Goal: Entertainment & Leisure: Browse casually

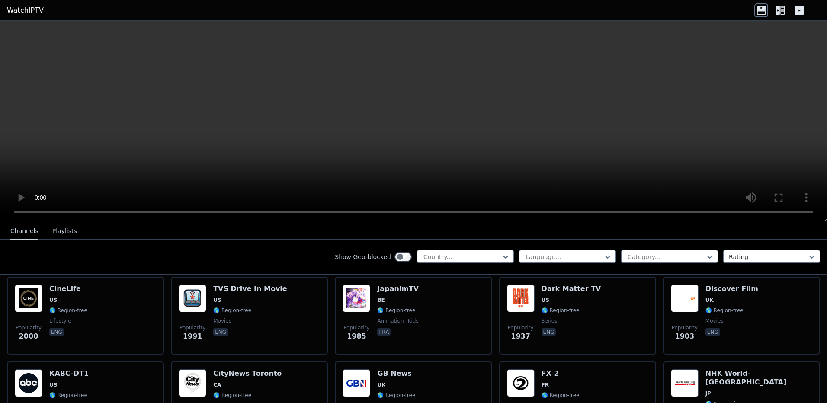
scroll to position [432, 0]
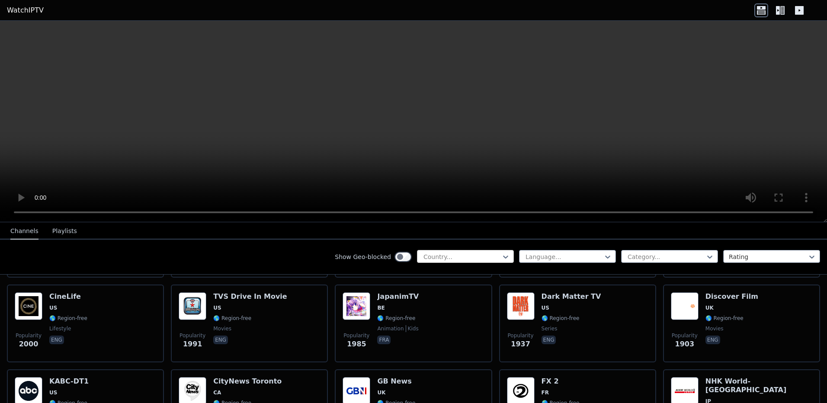
click at [461, 257] on div at bounding box center [462, 257] width 79 height 9
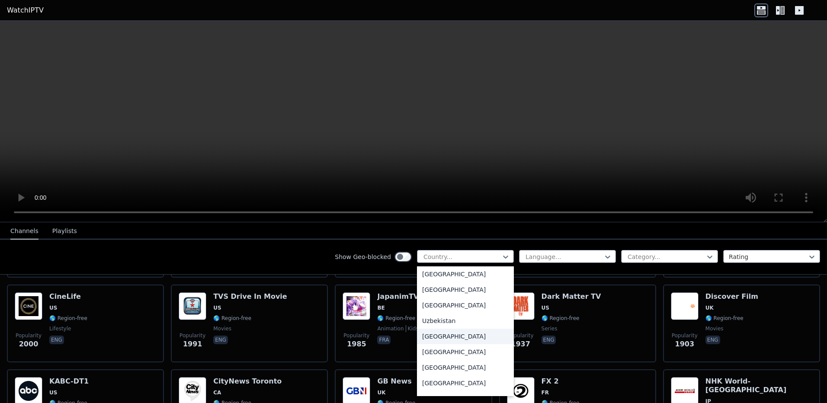
scroll to position [3003, 0]
click at [447, 333] on div "[GEOGRAPHIC_DATA]" at bounding box center [465, 333] width 97 height 16
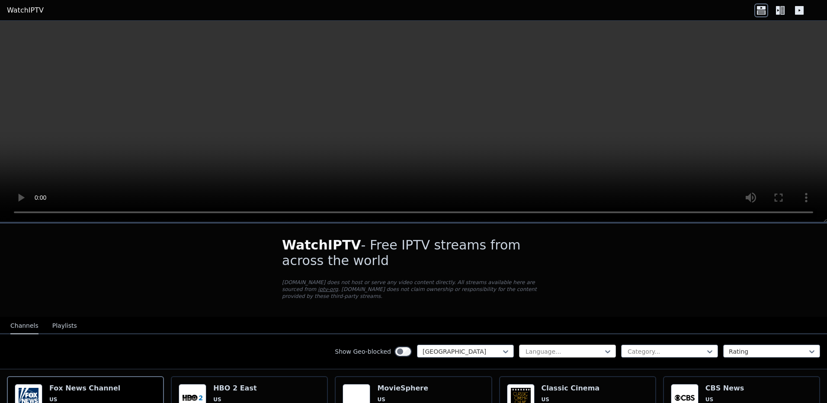
click at [571, 347] on div at bounding box center [564, 351] width 79 height 9
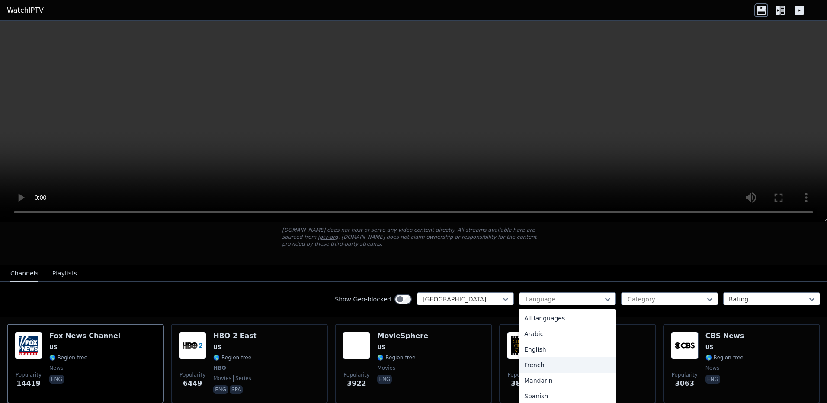
scroll to position [86, 0]
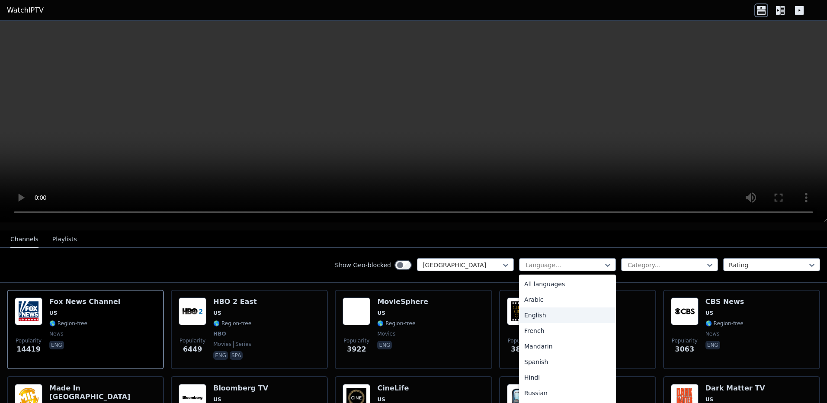
click at [546, 308] on div "English" at bounding box center [567, 315] width 97 height 16
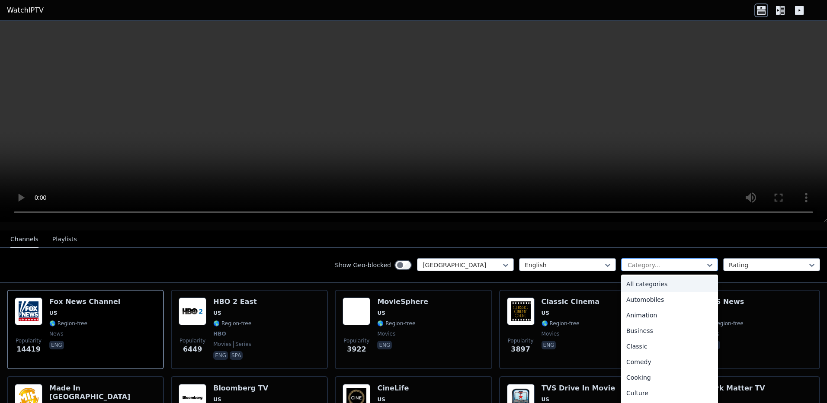
click at [648, 261] on div at bounding box center [666, 265] width 79 height 9
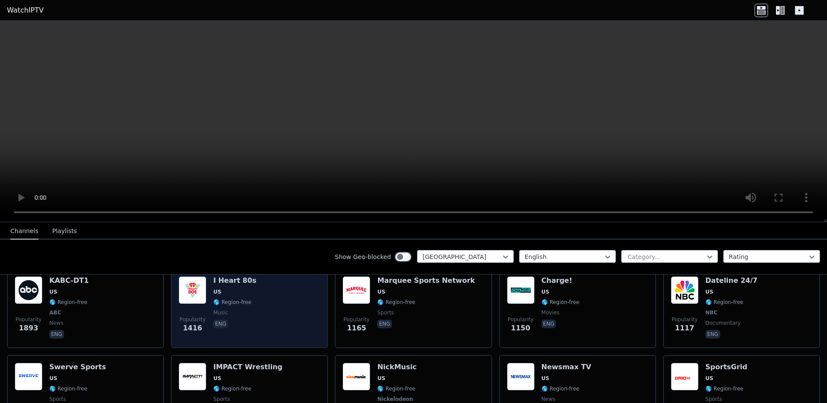
scroll to position [259, 0]
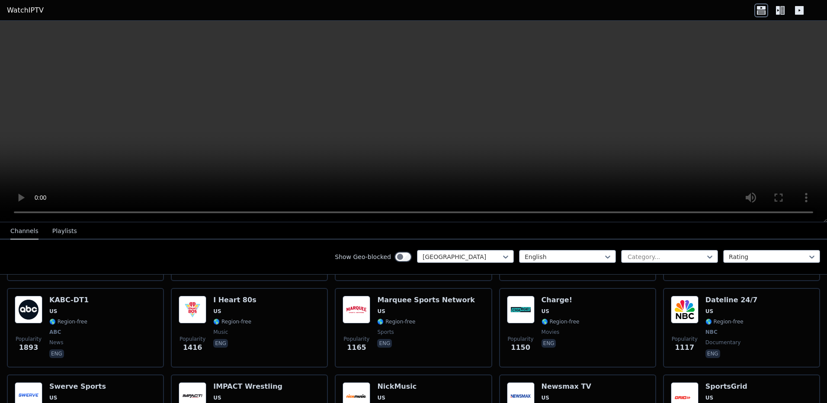
click at [784, 11] on icon at bounding box center [782, 10] width 4 height 9
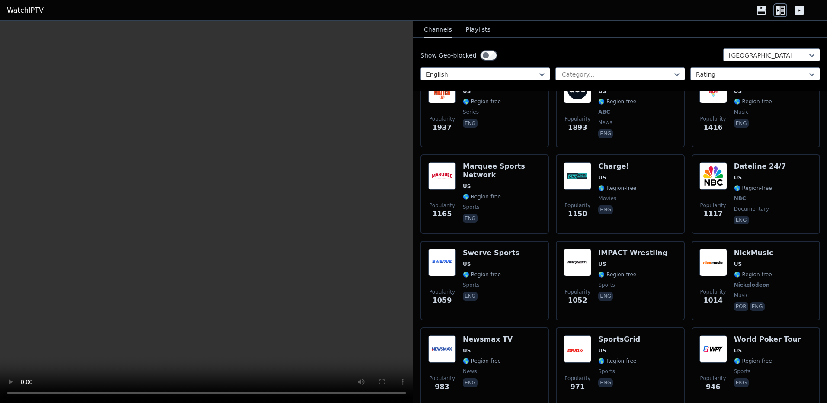
scroll to position [389, 0]
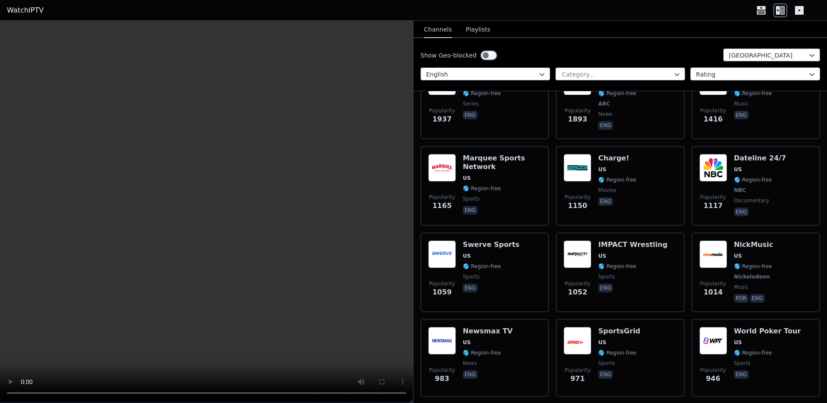
click at [710, 75] on div at bounding box center [752, 74] width 112 height 9
click at [657, 75] on div at bounding box center [617, 74] width 112 height 9
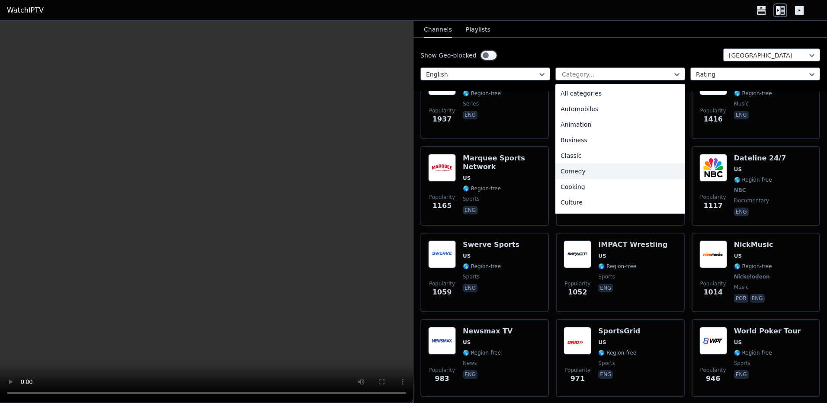
click at [615, 173] on div "Comedy" at bounding box center [620, 171] width 130 height 16
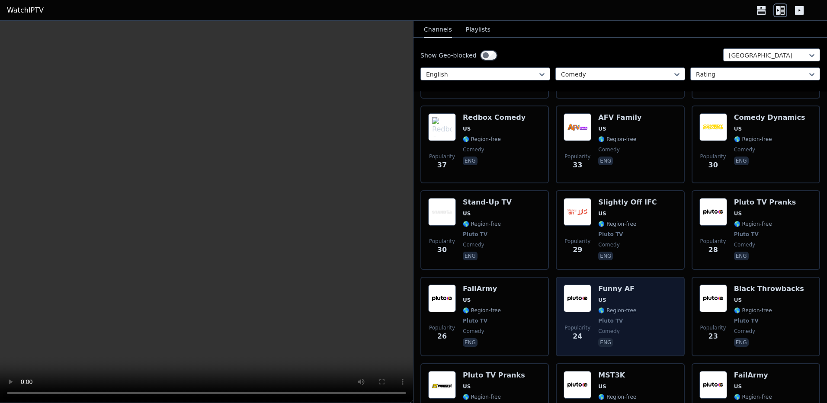
scroll to position [762, 0]
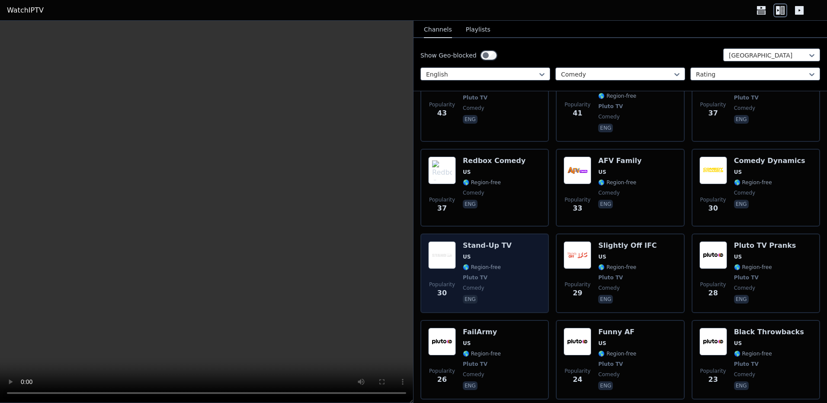
click at [516, 250] on div "Popularity 30 Stand-Up TV US 🌎 Region-free Pluto TV comedy eng" at bounding box center [484, 273] width 113 height 64
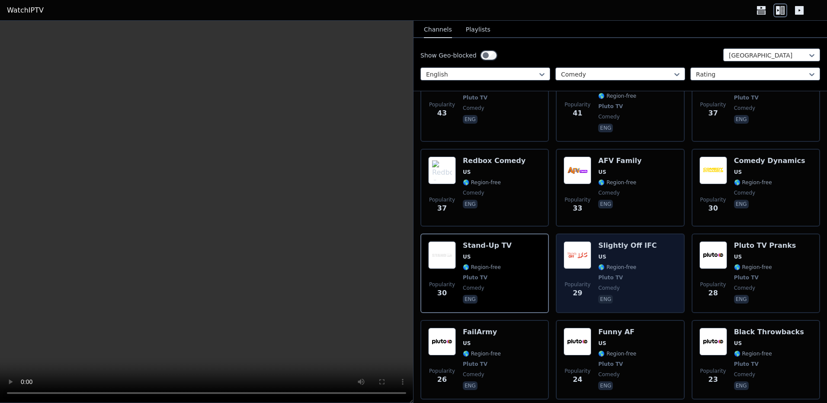
click at [624, 264] on span "🌎 Region-free" at bounding box center [617, 267] width 38 height 7
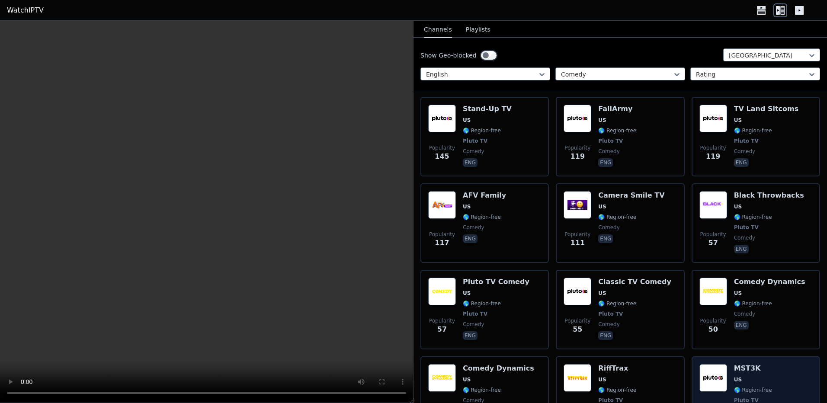
scroll to position [200, 0]
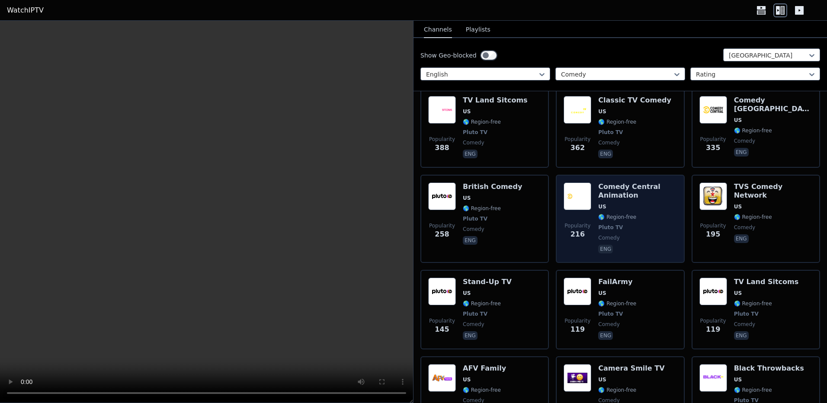
click at [631, 203] on span "US" at bounding box center [637, 206] width 78 height 7
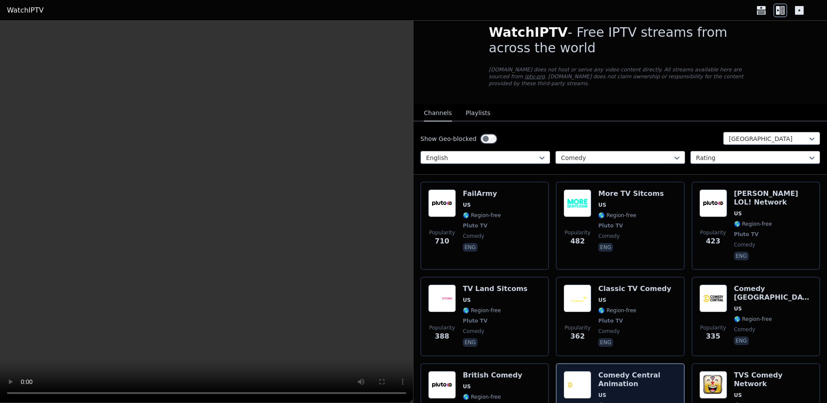
scroll to position [0, 0]
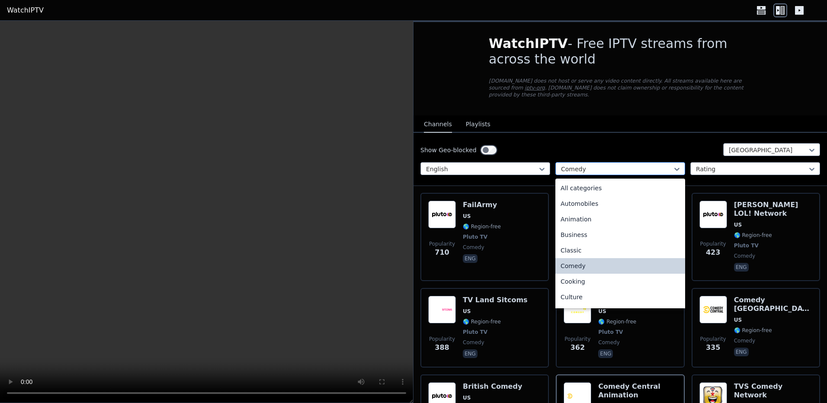
click at [642, 165] on div at bounding box center [617, 169] width 112 height 9
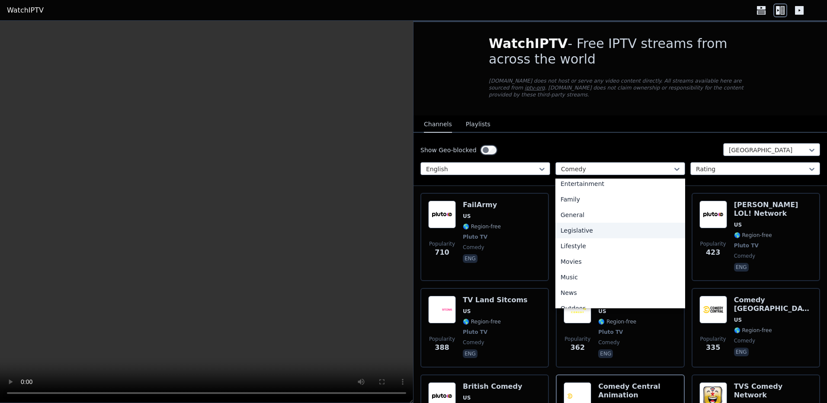
scroll to position [173, 0]
click at [573, 241] on div "Movies" at bounding box center [620, 249] width 130 height 16
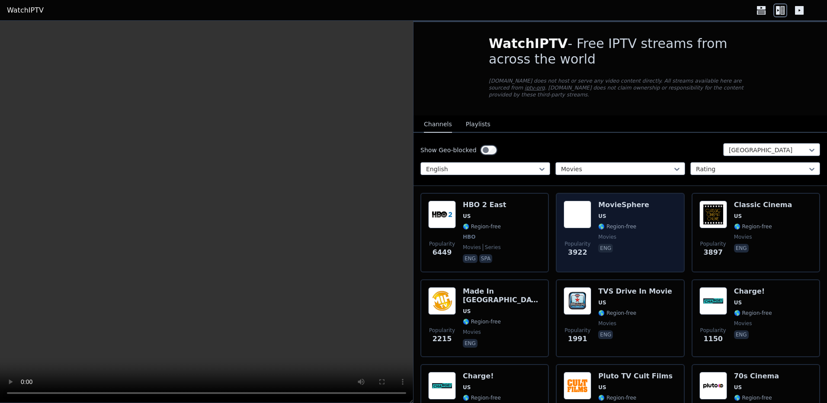
click at [626, 213] on span "US" at bounding box center [623, 216] width 51 height 7
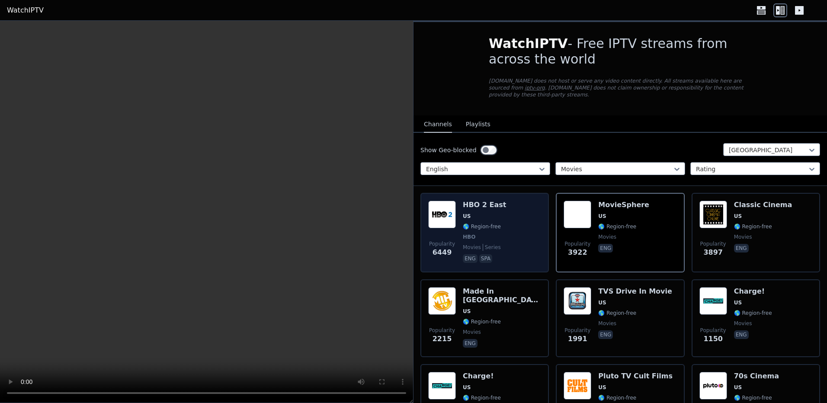
click at [524, 224] on div "Popularity 6449 HBO 2 East US 🌎 Region-free HBO movies series eng spa" at bounding box center [484, 233] width 113 height 64
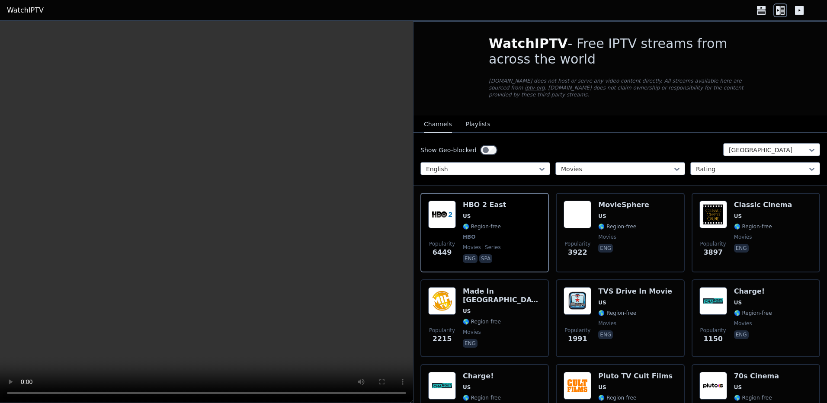
click at [799, 10] on icon at bounding box center [799, 10] width 14 height 14
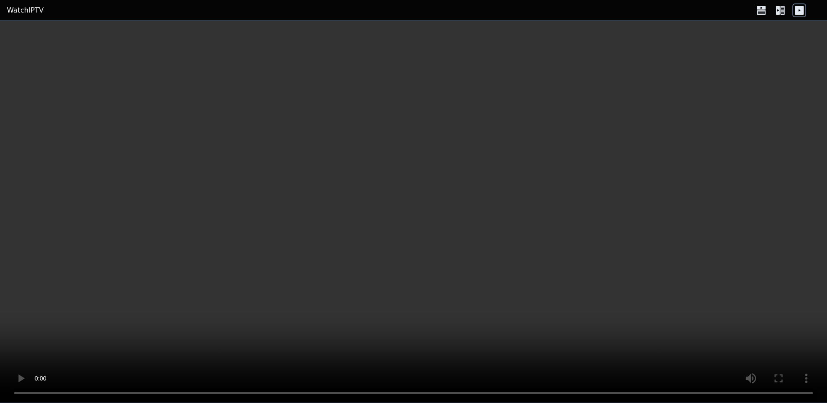
click at [778, 11] on icon at bounding box center [780, 10] width 14 height 14
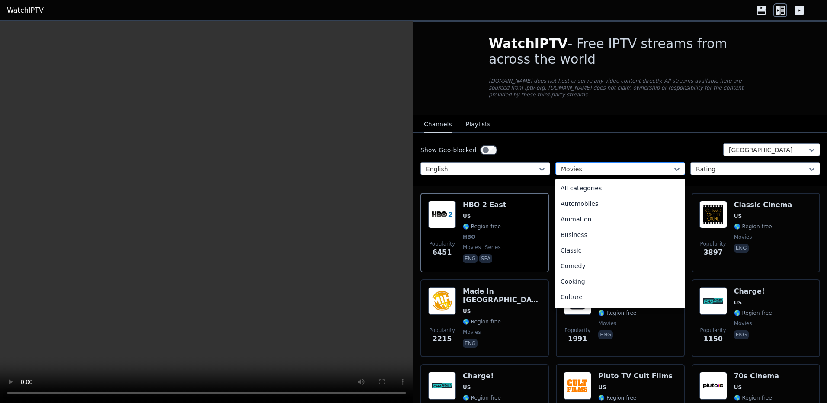
click at [619, 165] on div at bounding box center [617, 169] width 112 height 9
click at [594, 177] on div "Comedy" at bounding box center [620, 183] width 130 height 16
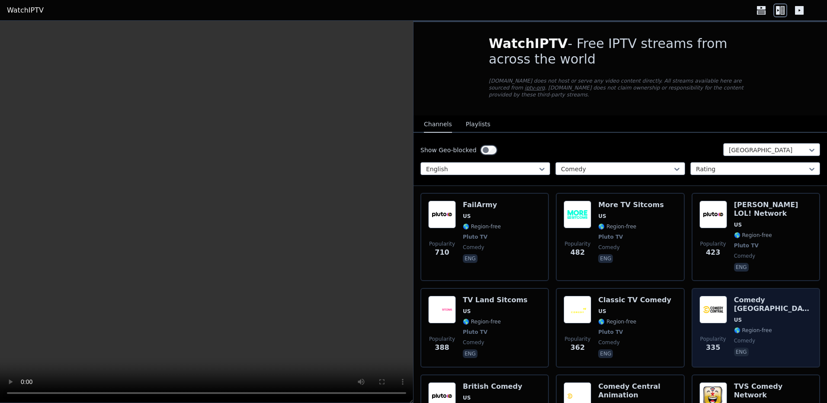
click at [774, 327] on span "🌎 Region-free" at bounding box center [773, 330] width 78 height 7
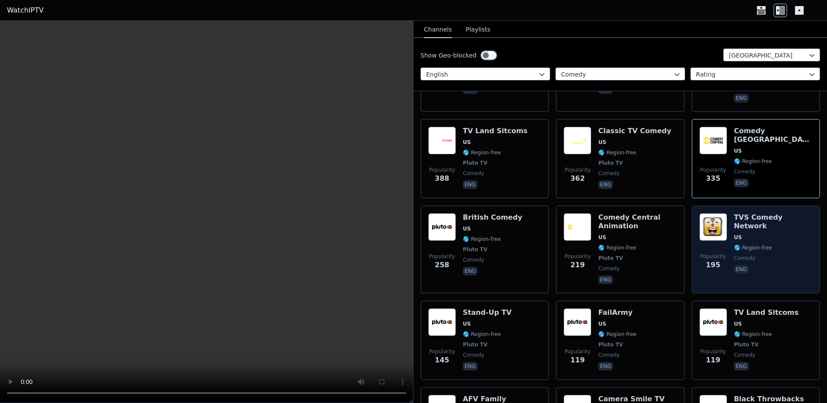
scroll to position [216, 0]
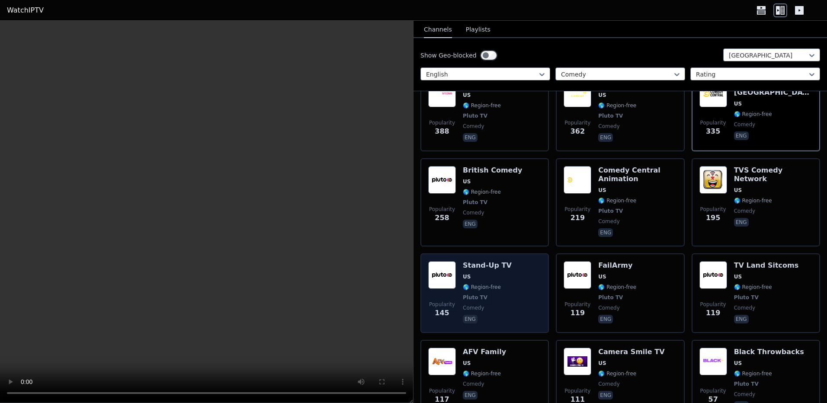
click at [484, 261] on h6 "Stand-Up TV" at bounding box center [487, 265] width 49 height 9
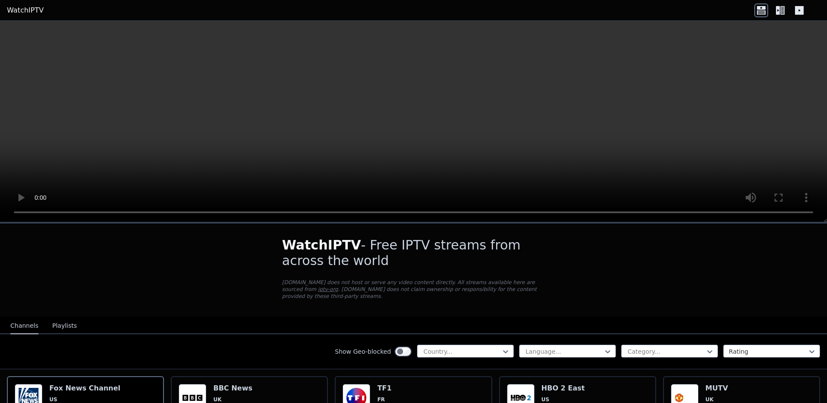
click at [781, 10] on icon at bounding box center [782, 10] width 4 height 9
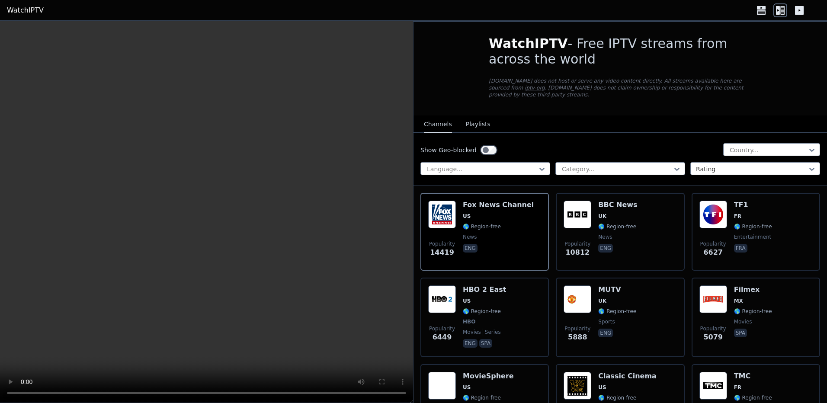
click at [468, 121] on button "Playlists" at bounding box center [478, 124] width 25 height 16
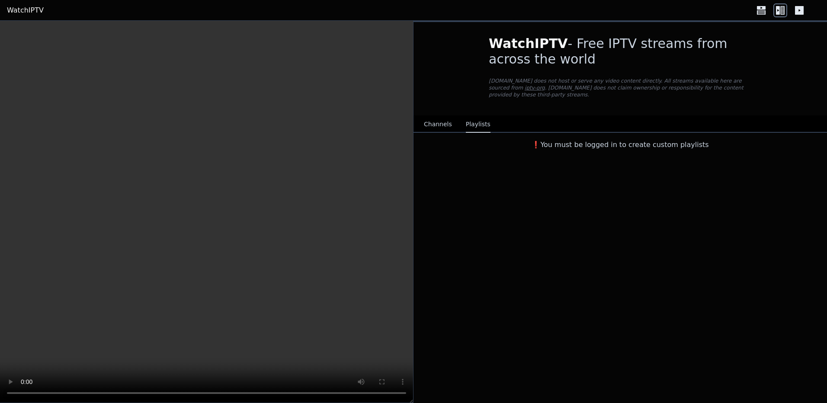
click at [436, 118] on button "Channels" at bounding box center [438, 124] width 28 height 16
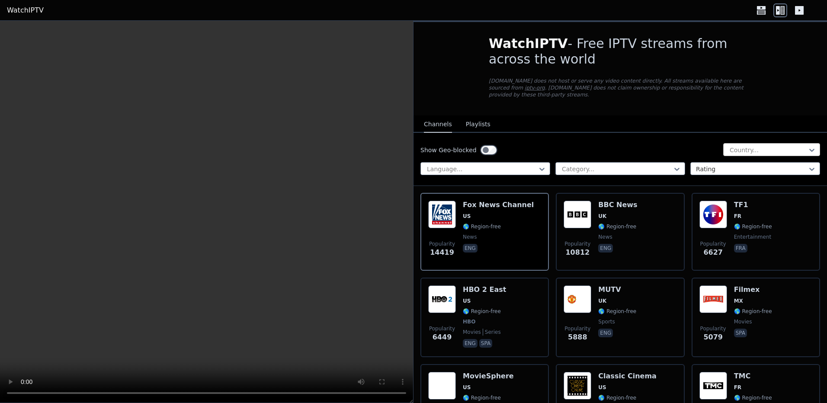
click at [731, 146] on div at bounding box center [768, 150] width 79 height 9
